Goal: Find specific page/section: Find specific page/section

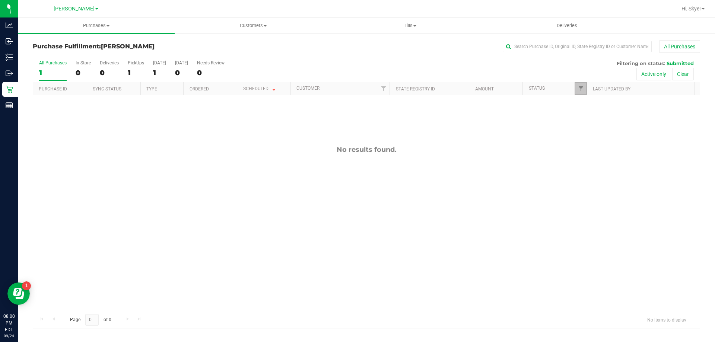
click at [581, 92] on link "Filter" at bounding box center [581, 88] width 12 height 13
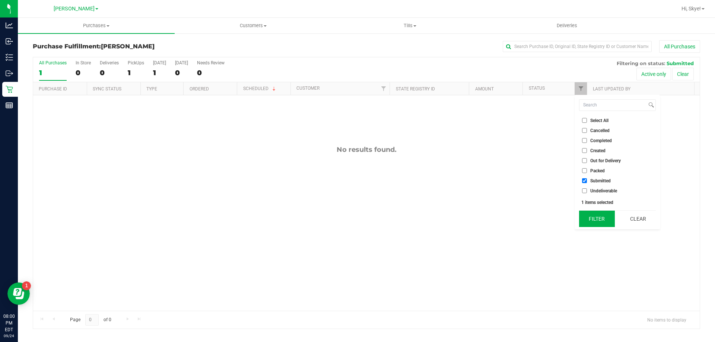
click at [596, 222] on button "Filter" at bounding box center [597, 219] width 36 height 16
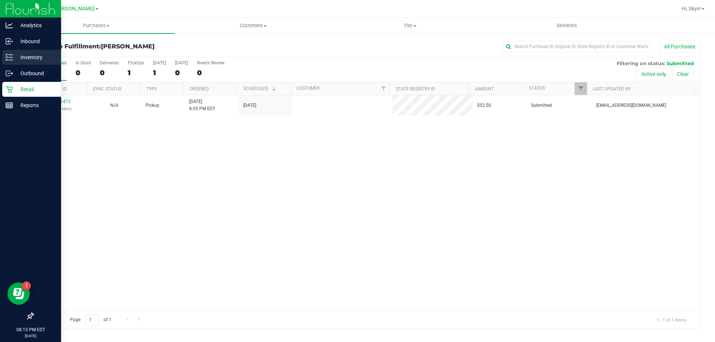
click at [15, 56] on p "Inventory" at bounding box center [35, 57] width 45 height 9
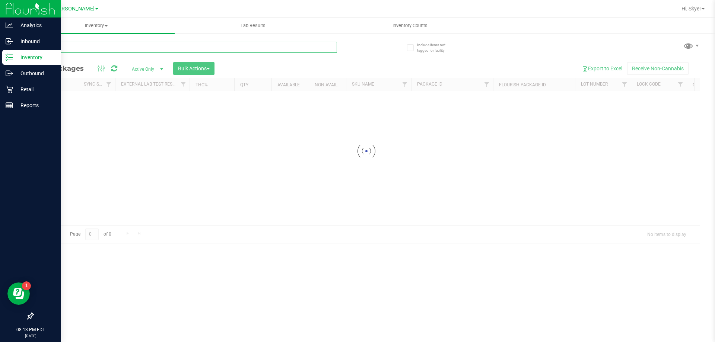
click at [104, 48] on input "text" at bounding box center [185, 47] width 304 height 11
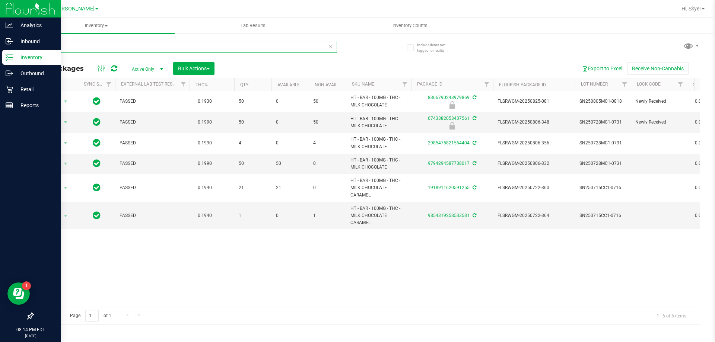
type input "milk"
